Goal: Information Seeking & Learning: Learn about a topic

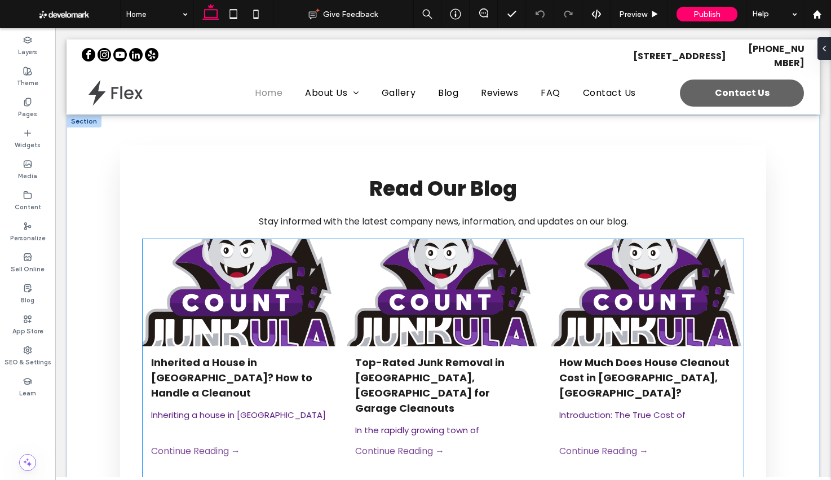
click at [236, 305] on div at bounding box center [238, 292] width 205 height 113
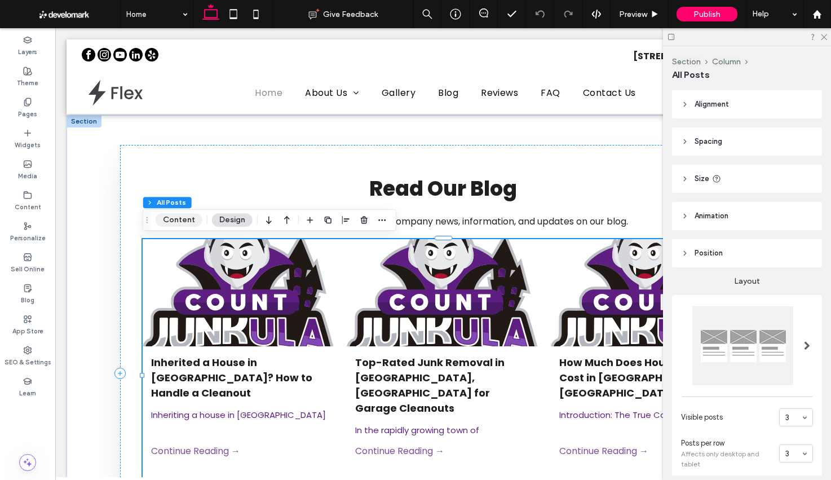
click at [187, 222] on button "Content" at bounding box center [179, 220] width 47 height 14
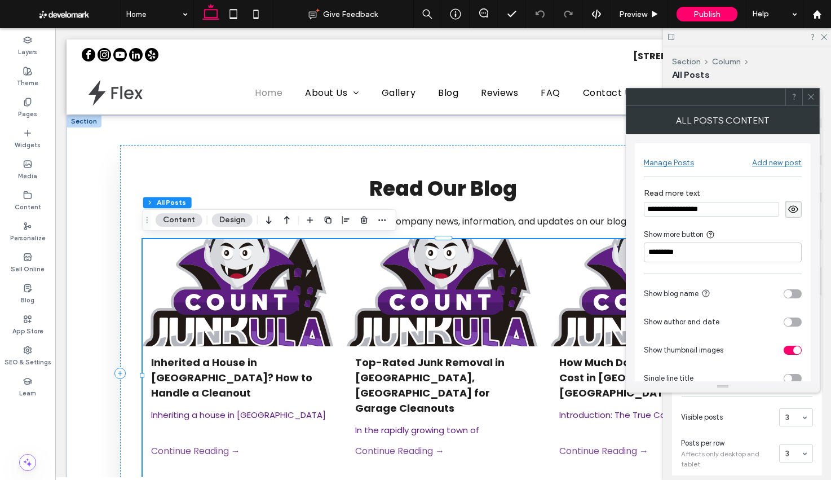
click at [810, 100] on icon at bounding box center [810, 96] width 8 height 8
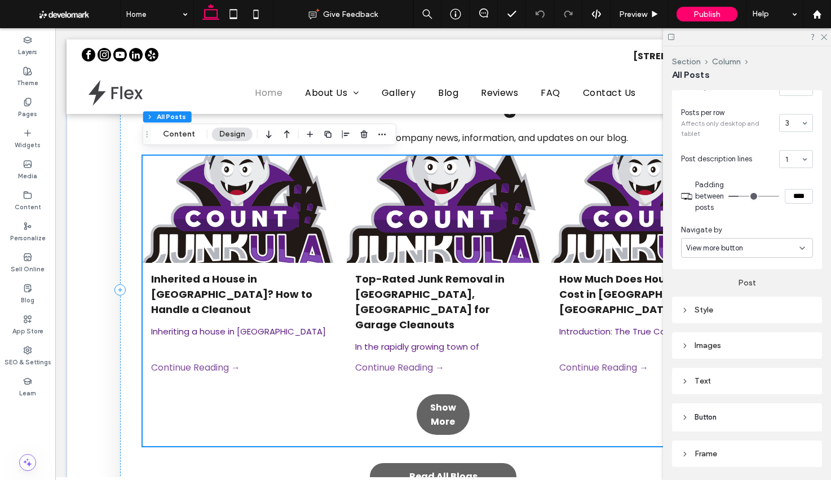
scroll to position [268, 0]
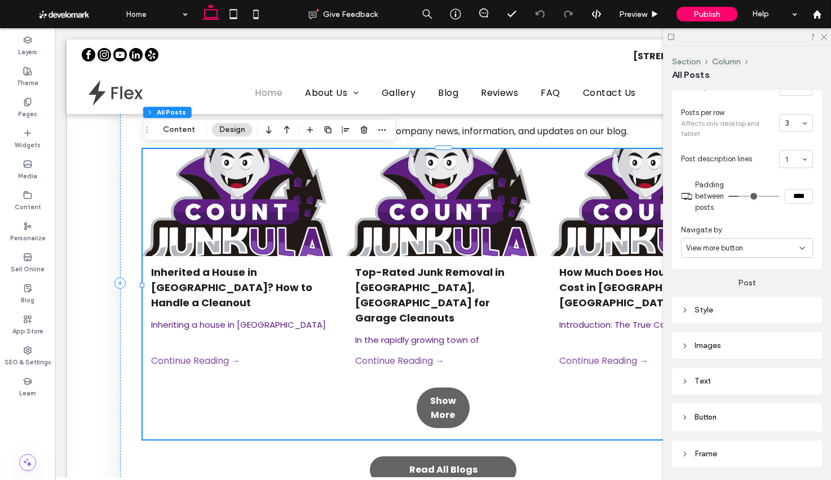
drag, startPoint x: 188, startPoint y: 129, endPoint x: 206, endPoint y: 134, distance: 19.1
click at [188, 129] on button "Content" at bounding box center [179, 130] width 47 height 14
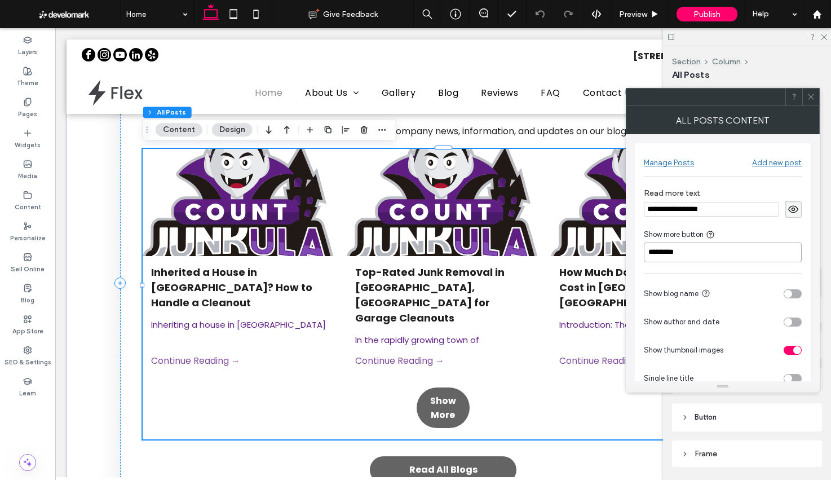
click at [753, 252] on input "*********" at bounding box center [723, 252] width 158 height 20
click at [751, 233] on div "Show more button" at bounding box center [723, 234] width 158 height 11
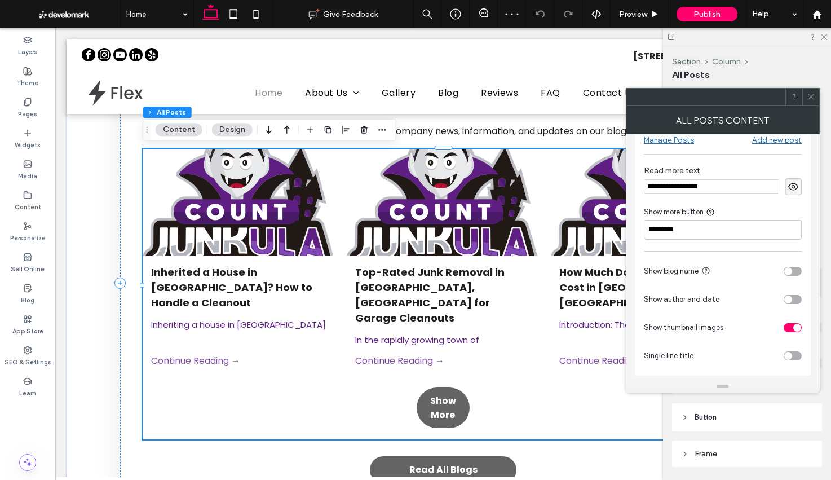
click at [793, 182] on icon at bounding box center [792, 186] width 11 height 12
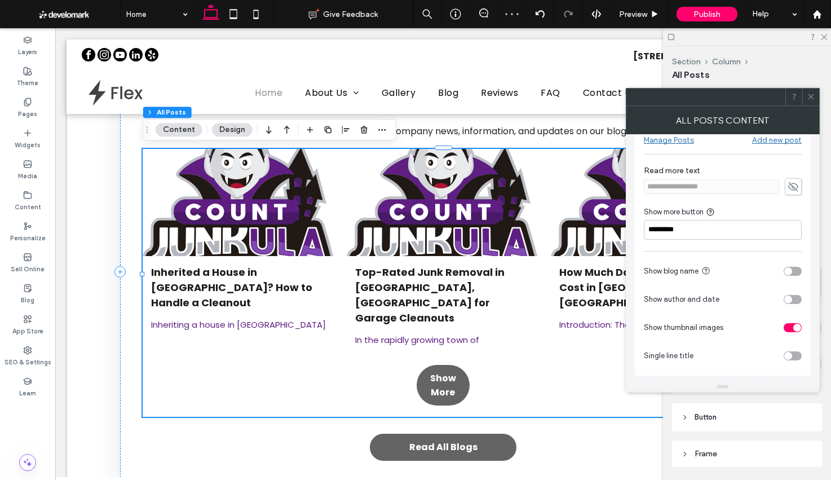
click at [793, 183] on icon at bounding box center [792, 186] width 11 height 12
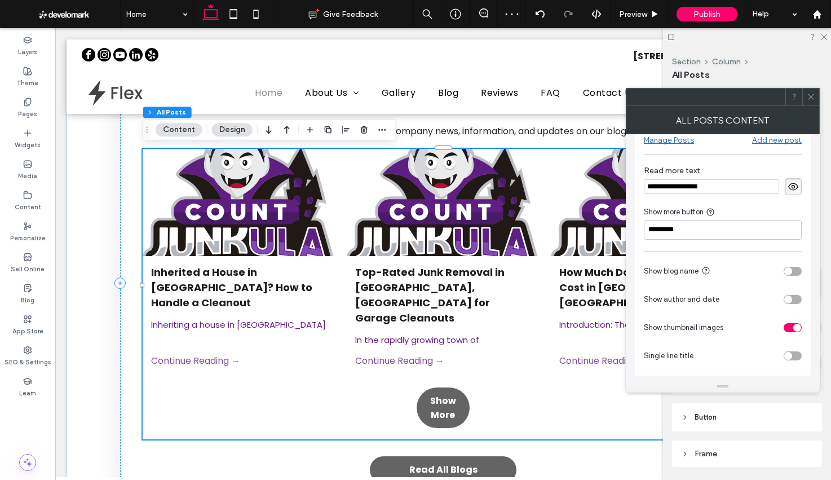
click at [813, 95] on icon at bounding box center [810, 96] width 8 height 8
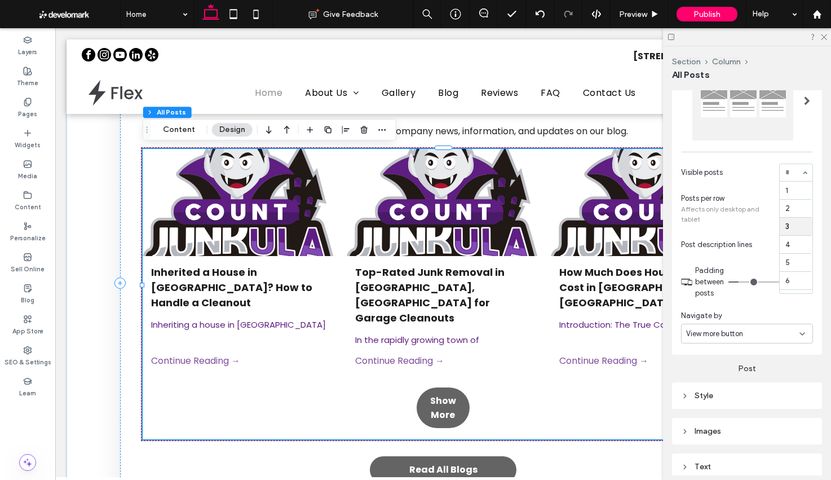
scroll to position [37, 0]
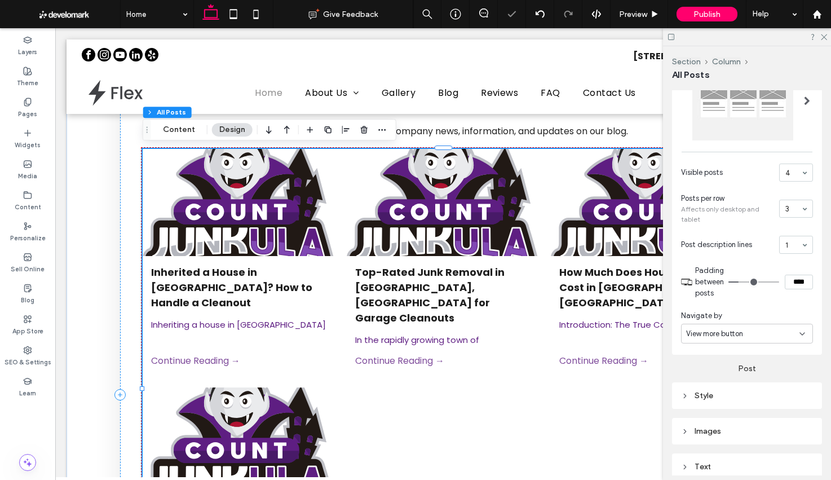
click at [798, 163] on section "Visible posts 4" at bounding box center [747, 172] width 132 height 29
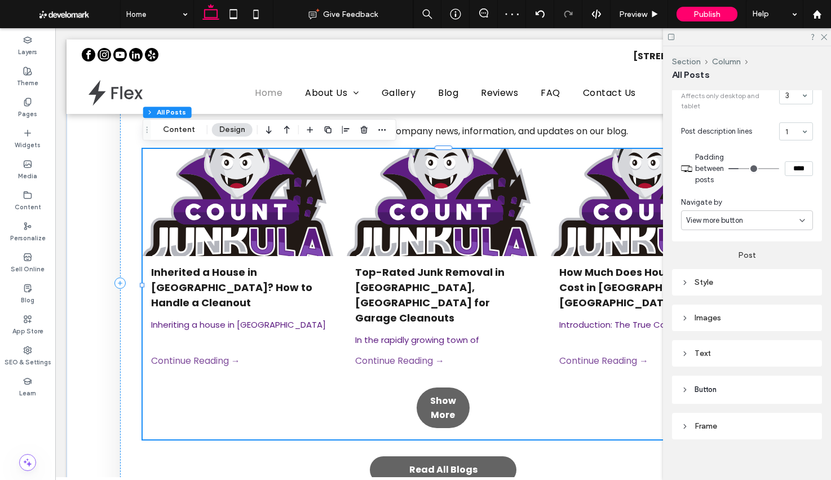
scroll to position [367, 0]
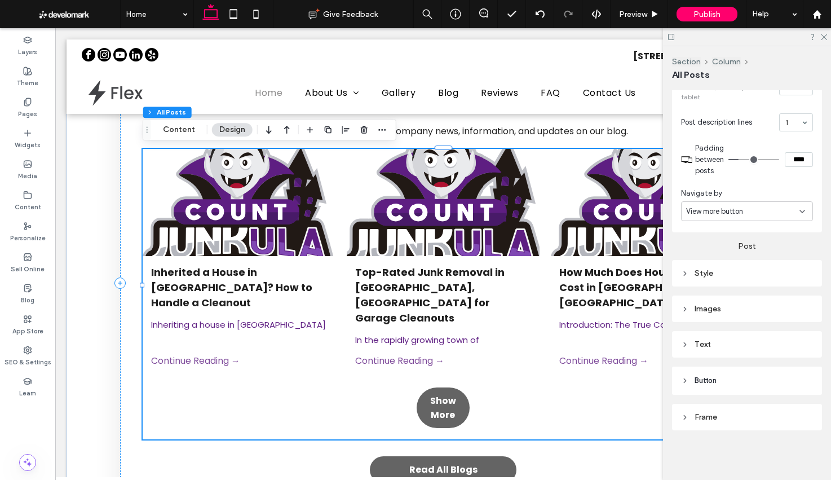
click at [464, 353] on div "Continue Reading →" at bounding box center [443, 364] width 193 height 23
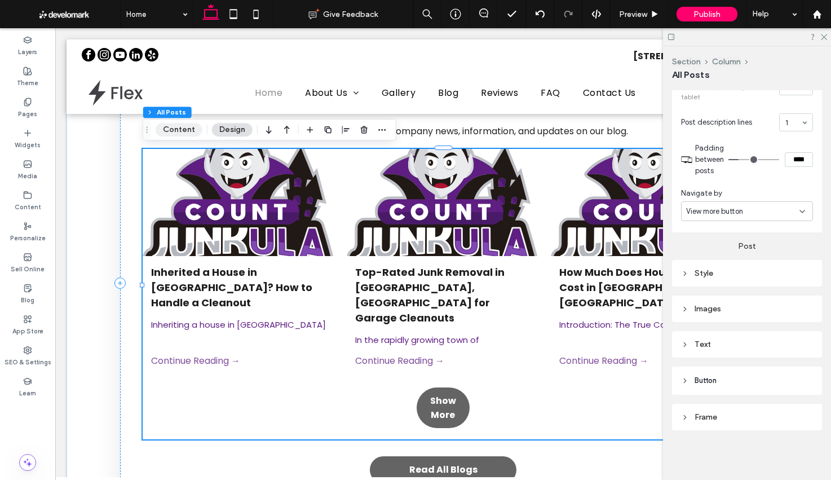
click at [173, 125] on button "Content" at bounding box center [179, 130] width 47 height 14
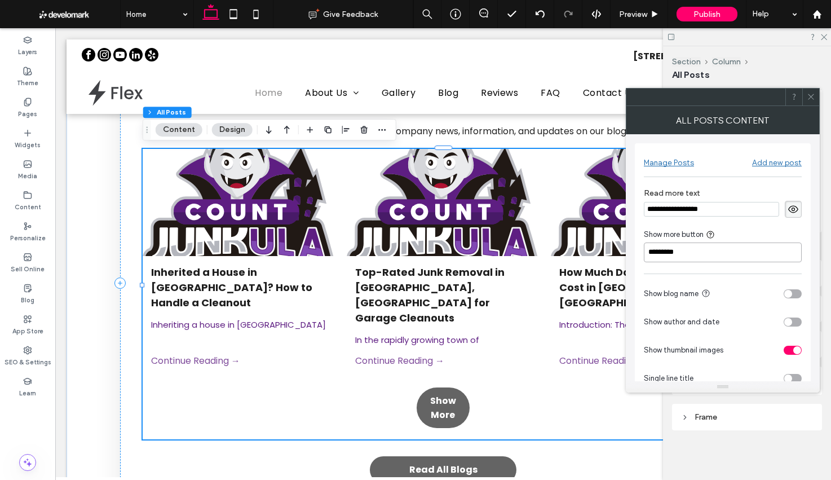
click at [726, 258] on input "*********" at bounding box center [723, 252] width 158 height 20
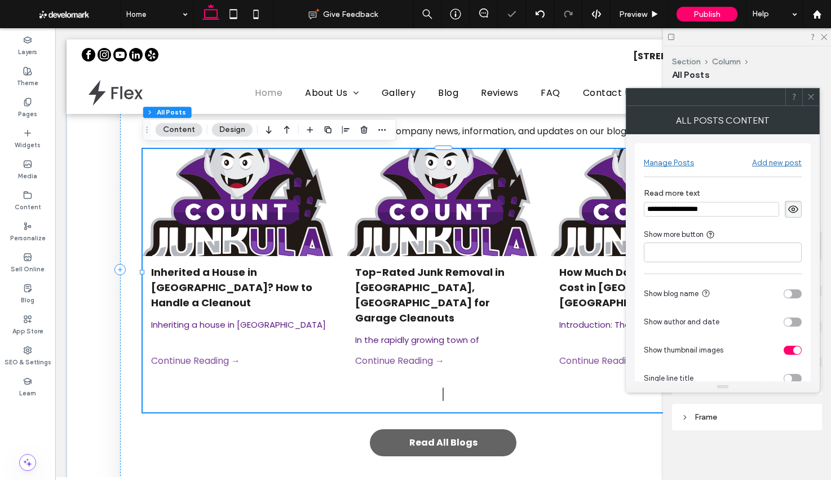
click at [756, 229] on div "Show more button" at bounding box center [723, 234] width 158 height 11
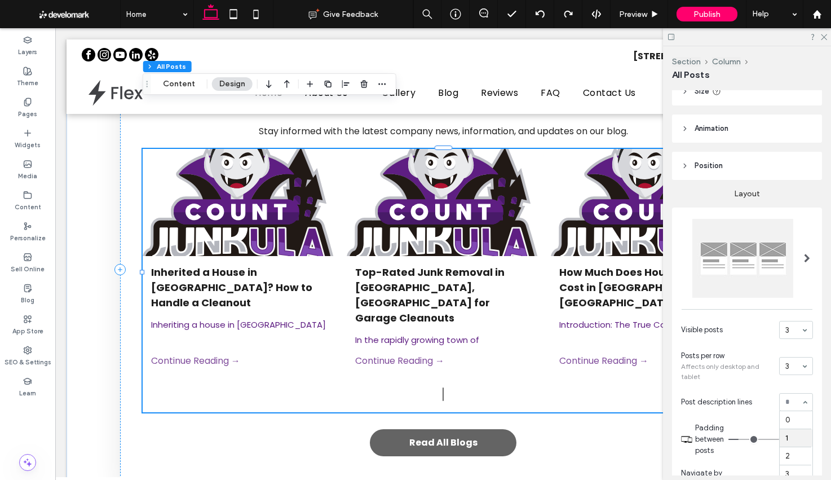
scroll to position [19, 0]
drag, startPoint x: 798, startPoint y: 456, endPoint x: 705, endPoint y: 421, distance: 99.7
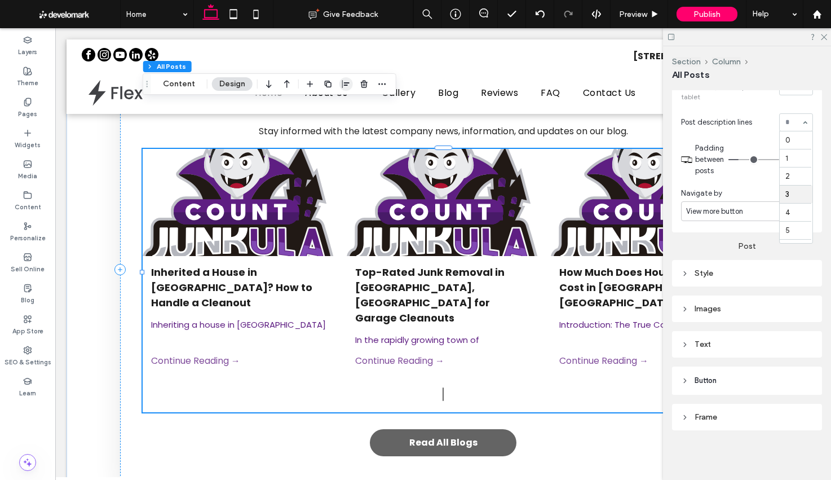
scroll to position [56, 0]
